Goal: Information Seeking & Learning: Check status

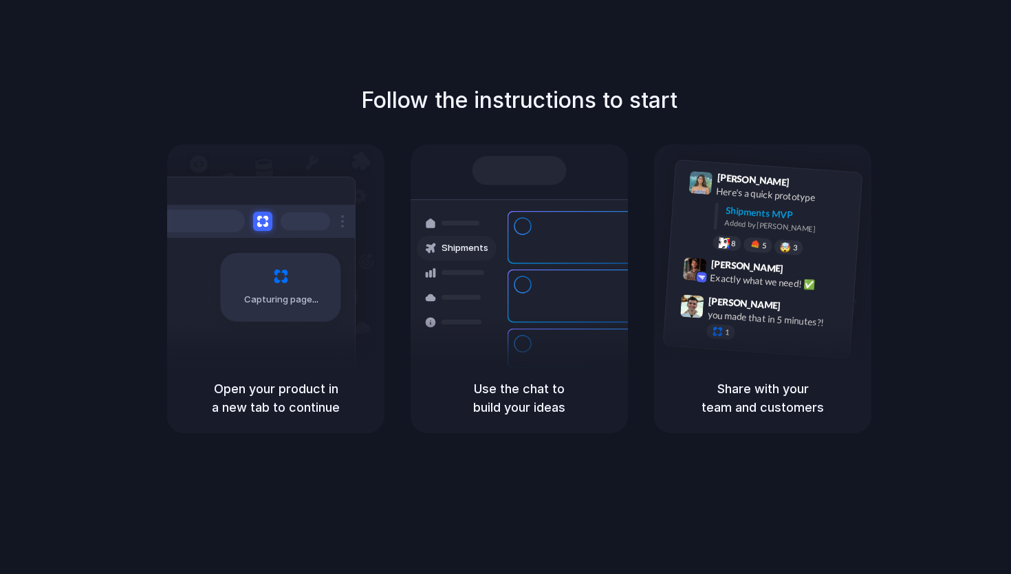
click at [287, 240] on div "Capturing page" at bounding box center [252, 282] width 208 height 211
click at [486, 271] on div at bounding box center [457, 273] width 80 height 25
click at [776, 245] on div "🤯 3" at bounding box center [788, 247] width 30 height 17
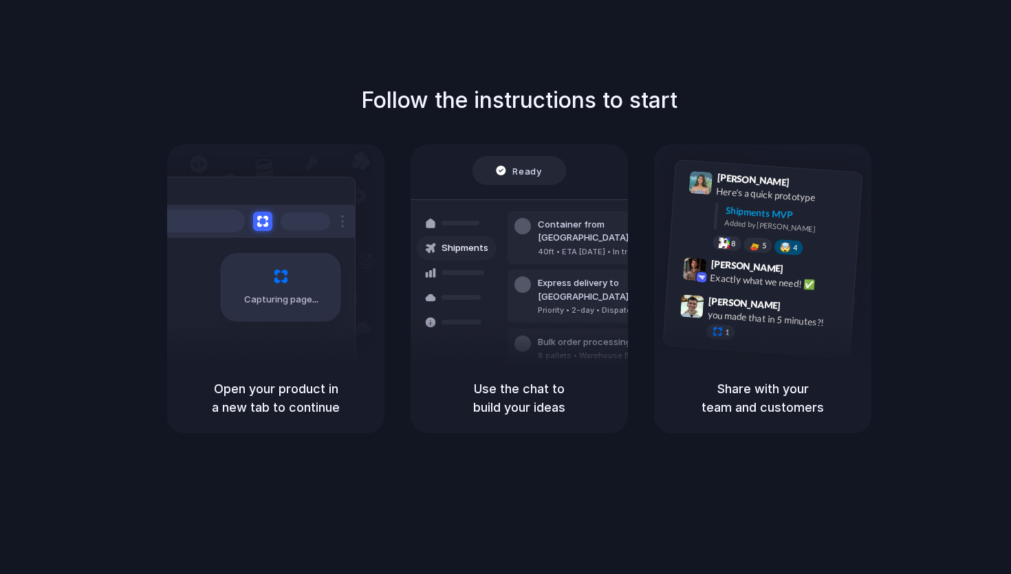
click at [521, 152] on div "Ready Shipments Container from [GEOGRAPHIC_DATA] 40ft • ETA [DATE] • In transit…" at bounding box center [518, 253] width 217 height 219
click at [521, 179] on div "Ready" at bounding box center [519, 170] width 94 height 29
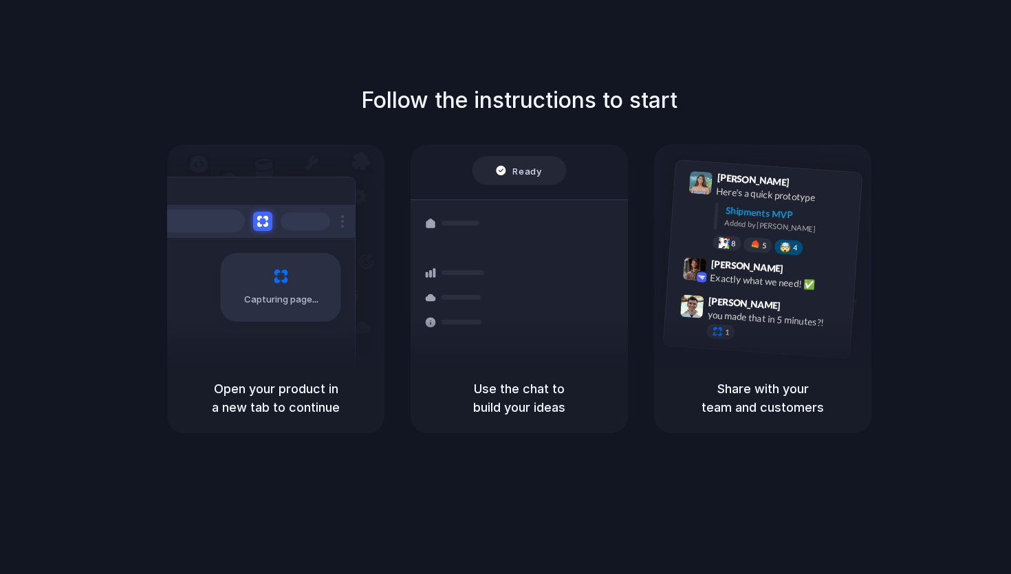
click at [521, 177] on div "Ready" at bounding box center [519, 170] width 94 height 29
click at [569, 350] on div "8 pallets • Warehouse B • Packed" at bounding box center [602, 356] width 128 height 12
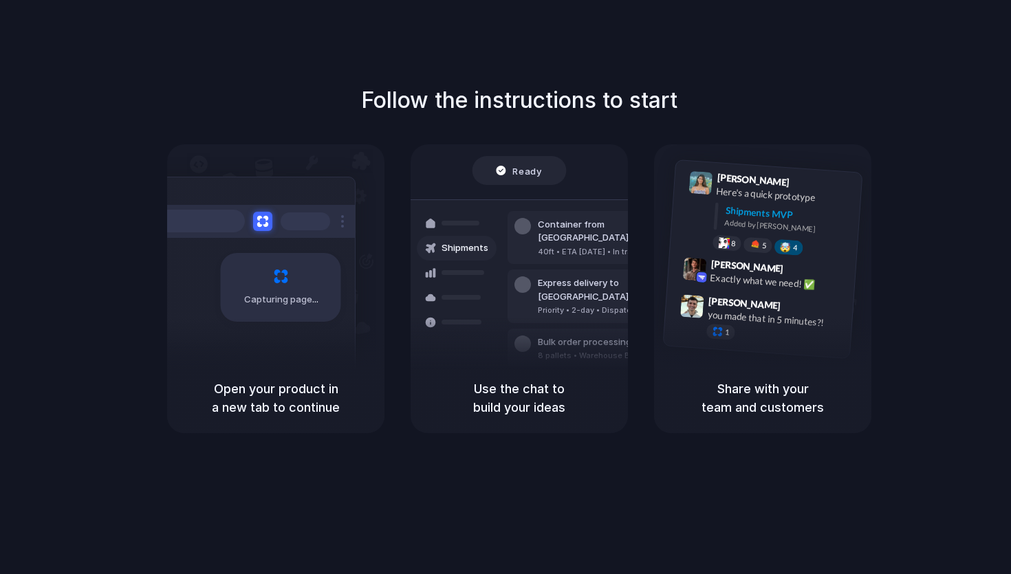
click at [505, 287] on div at bounding box center [505, 287] width 0 height 0
